Goal: Navigation & Orientation: Find specific page/section

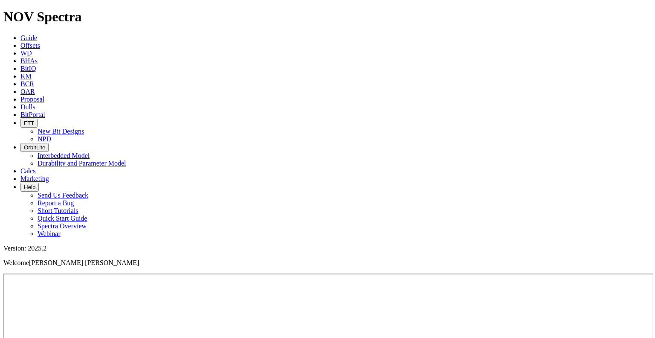
click at [45, 111] on span "BitPortal" at bounding box center [32, 114] width 25 height 7
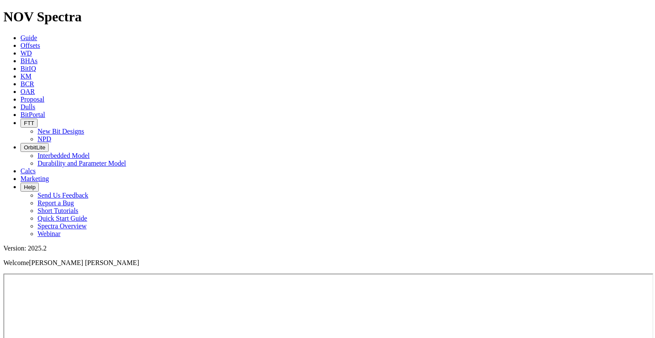
click at [45, 111] on span "BitPortal" at bounding box center [32, 114] width 25 height 7
click at [37, 34] on link "Guide" at bounding box center [28, 37] width 17 height 7
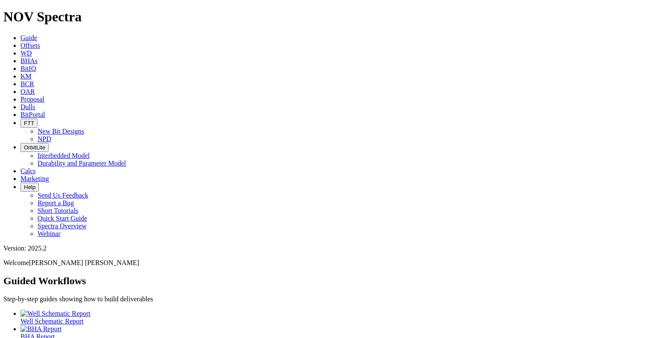
click at [20, 96] on icon at bounding box center [20, 99] width 0 height 7
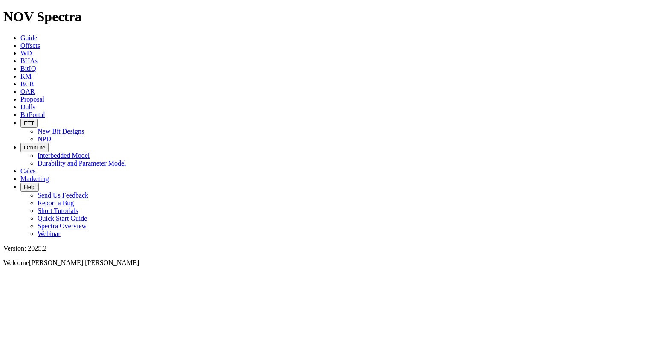
click at [309, 273] on div at bounding box center [327, 273] width 648 height 0
click at [45, 111] on link "BitPortal" at bounding box center [32, 114] width 25 height 7
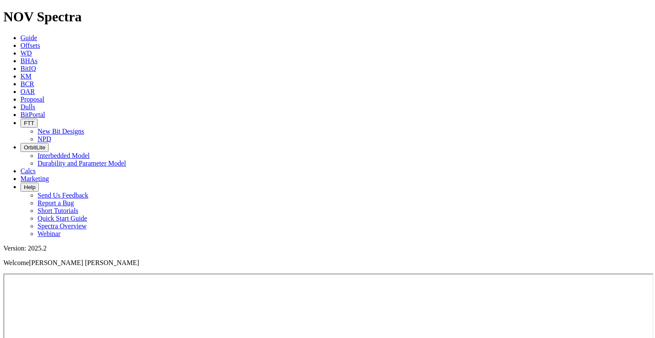
click at [20, 34] on icon at bounding box center [20, 37] width 0 height 7
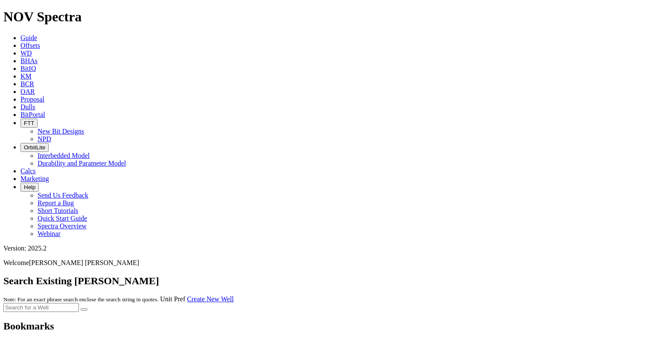
click at [45, 111] on span "BitPortal" at bounding box center [32, 114] width 25 height 7
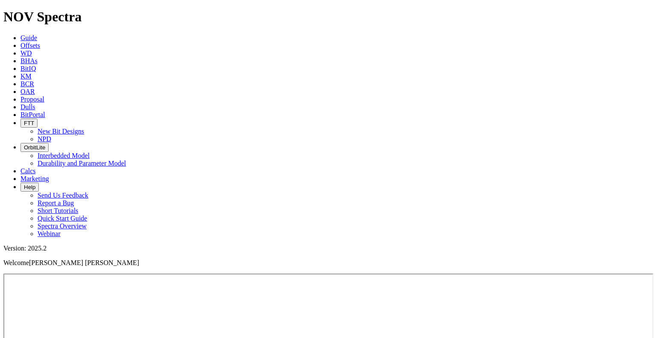
click at [45, 111] on span "BitPortal" at bounding box center [32, 114] width 25 height 7
